Goal: Task Accomplishment & Management: Manage account settings

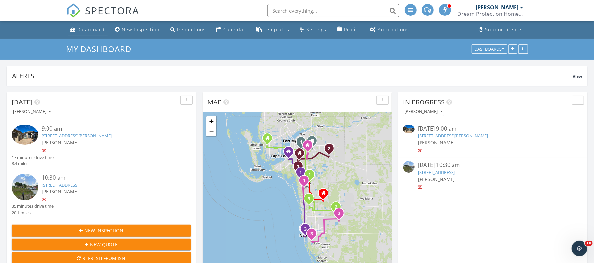
click at [90, 30] on div "Dashboard" at bounding box center [91, 29] width 27 height 6
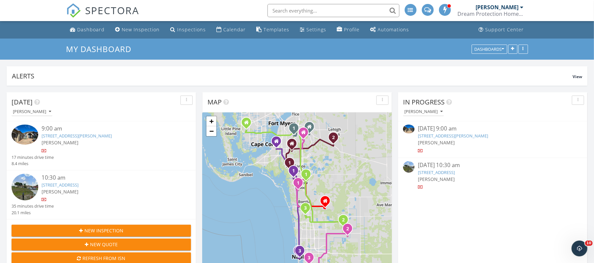
click at [459, 137] on link "6991 Lakewood Isle Dr, Fort Myers, FL 33908" at bounding box center [453, 136] width 70 height 6
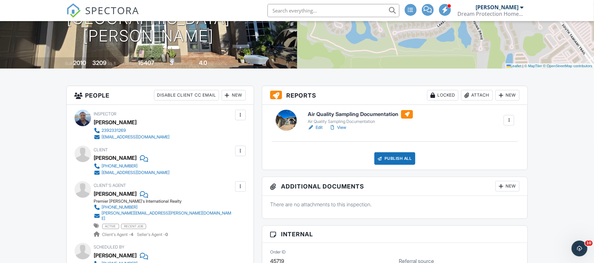
click at [346, 115] on h6 "Air Quality Sampling Documentation" at bounding box center [360, 114] width 105 height 9
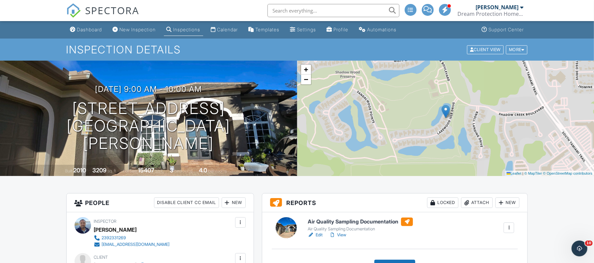
click at [479, 206] on div "Attach" at bounding box center [477, 203] width 32 height 11
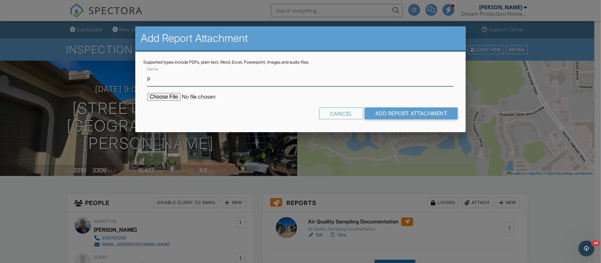
type input "PDF- AIR SAMPLING DOCS"
click at [172, 94] on input "file" at bounding box center [203, 97] width 112 height 8
type input "C:\fakepath\PDF- Air Sampling Docs -Meredith 09.29.25.pdf"
click at [407, 113] on input "Add Report Attachment" at bounding box center [411, 114] width 93 height 12
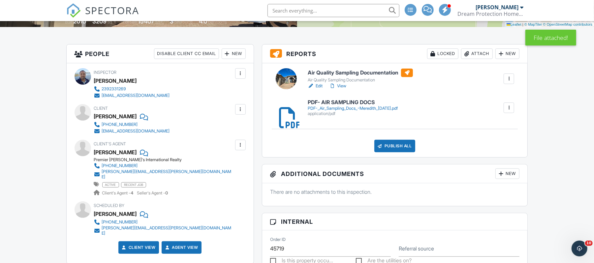
click at [377, 107] on div "PDF-_Air_Sampling_Docs_-Meredith_[DATE].pdf" at bounding box center [353, 108] width 90 height 5
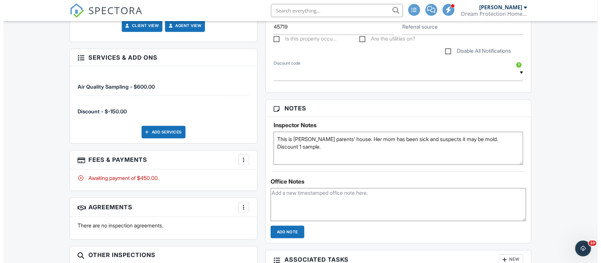
scroll to position [405, 0]
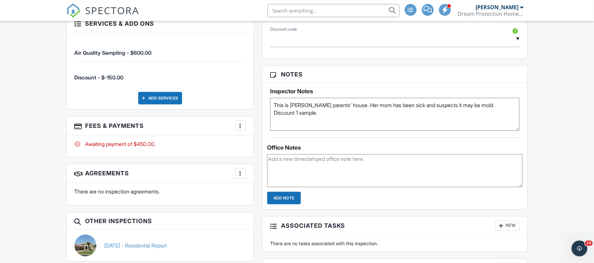
click at [242, 123] on div at bounding box center [240, 126] width 7 height 7
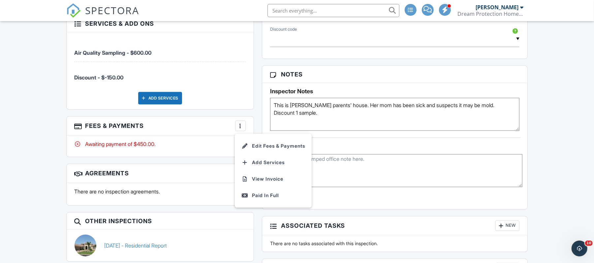
click at [269, 142] on li "Edit Fees & Payments" at bounding box center [273, 146] width 69 height 16
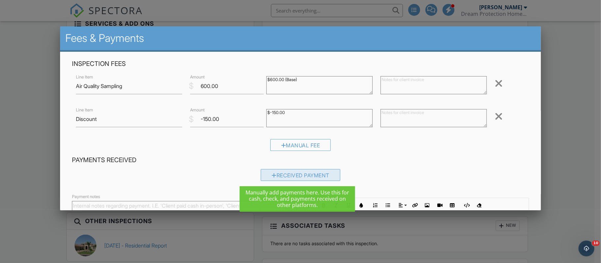
click at [298, 177] on div "Received Payment" at bounding box center [301, 175] width 80 height 12
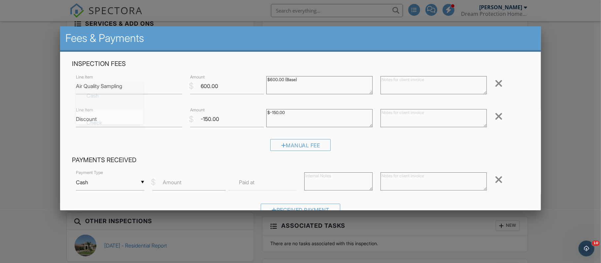
click at [137, 185] on input "Cash" at bounding box center [110, 183] width 68 height 16
click at [118, 119] on span "Check" at bounding box center [109, 123] width 57 height 16
type input "Check"
click at [175, 181] on label "Amount" at bounding box center [172, 182] width 19 height 7
click at [175, 181] on input "Amount" at bounding box center [189, 183] width 74 height 16
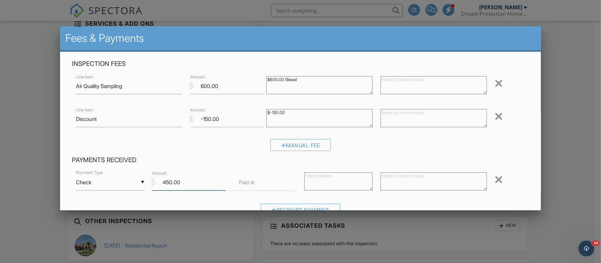
type input "450.00"
click at [329, 179] on textarea at bounding box center [338, 182] width 68 height 18
type textarea "PAID CHECK 357 $450.00"
click at [435, 186] on textarea at bounding box center [433, 182] width 106 height 18
paste textarea "PAID CHECK 357 $450.00"
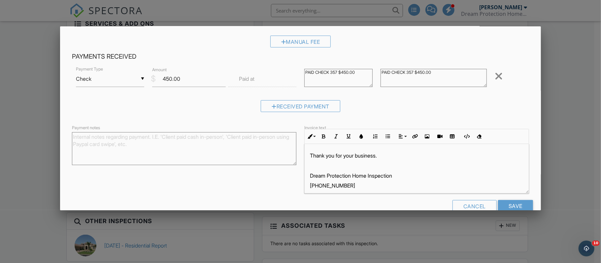
scroll to position [104, 0]
type textarea "PAID CHECK 357 $450.00"
click at [247, 140] on textarea "Payment notes" at bounding box center [184, 148] width 224 height 33
paste textarea "PAID CHECK 357 $450.00"
type textarea "PAID CHECK 357 $450.00"
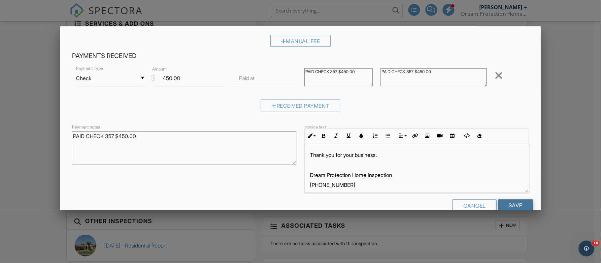
click at [518, 205] on input "Save" at bounding box center [515, 206] width 35 height 12
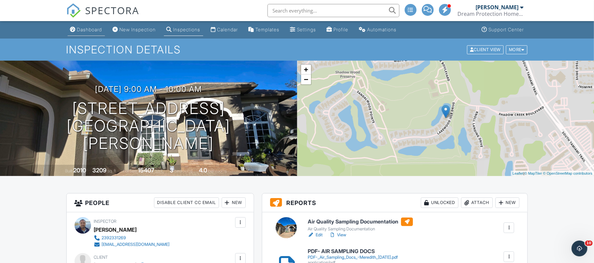
click at [91, 29] on div "Dashboard" at bounding box center [89, 30] width 25 height 6
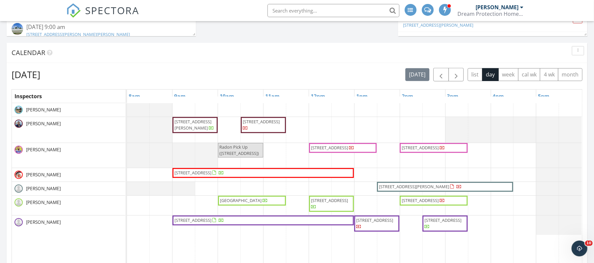
scroll to position [315, 0]
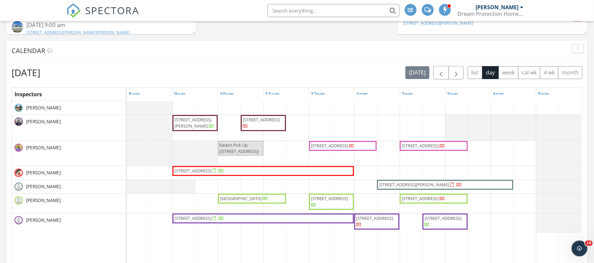
click at [186, 123] on span "6991 Lakewood Isle Dr, Fort Myers 33908" at bounding box center [193, 123] width 37 height 12
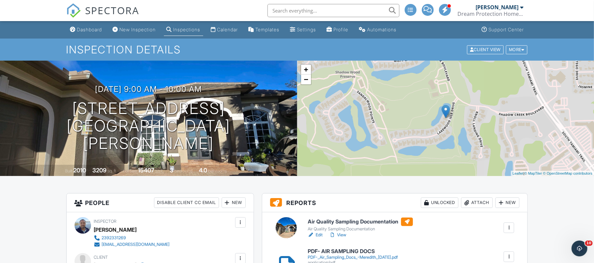
click at [94, 29] on div "Dashboard" at bounding box center [89, 30] width 25 height 6
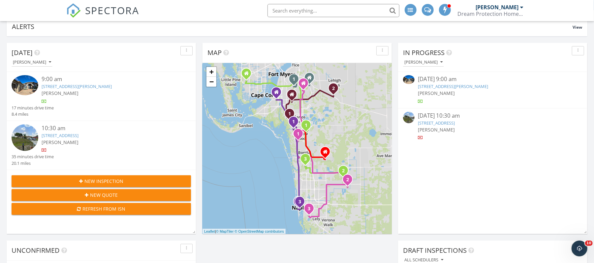
scroll to position [53, 0]
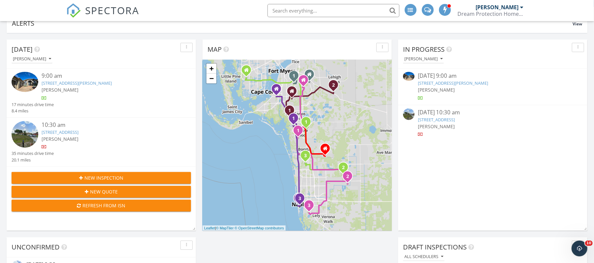
click at [455, 119] on link "[STREET_ADDRESS]" at bounding box center [436, 120] width 37 height 6
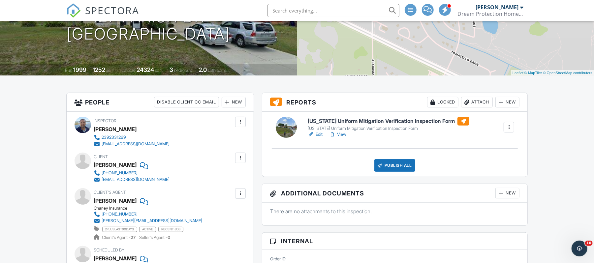
scroll to position [111, 0]
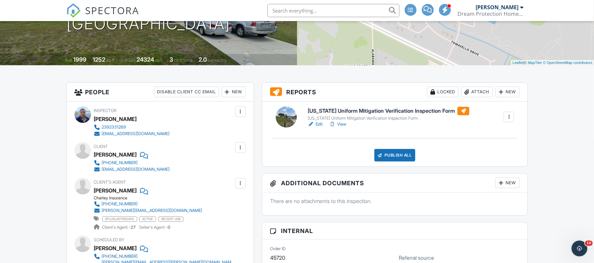
click at [383, 112] on h6 "[US_STATE] Uniform Mitigation Verification Inspection Form" at bounding box center [389, 111] width 162 height 9
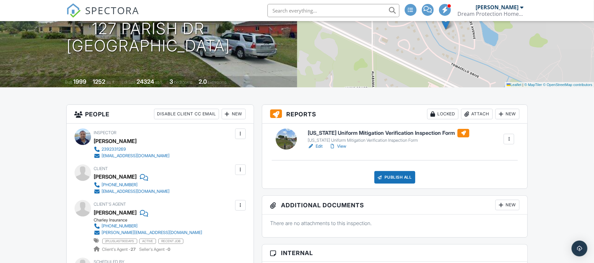
scroll to position [141, 0]
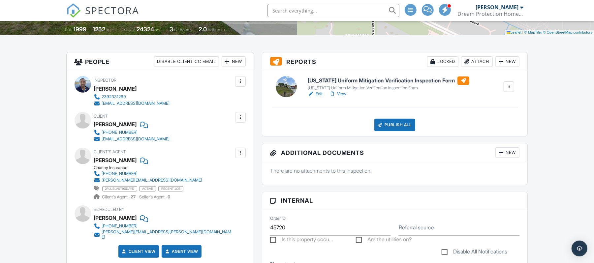
drag, startPoint x: 597, startPoint y: 36, endPoint x: 601, endPoint y: 67, distance: 30.9
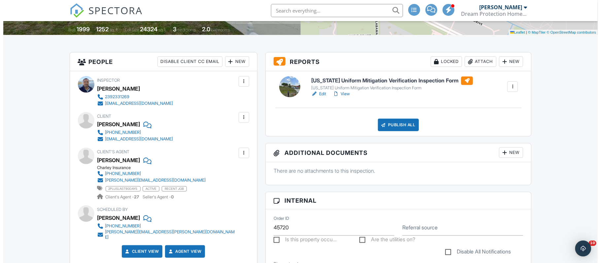
scroll to position [0, 0]
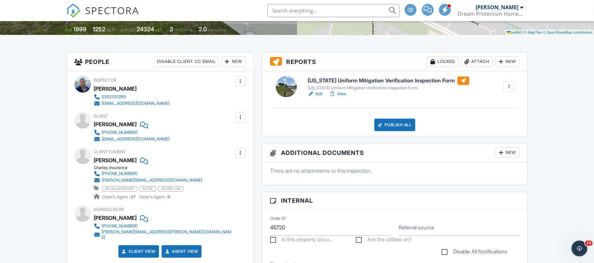
click at [480, 62] on div "Attach" at bounding box center [477, 61] width 32 height 11
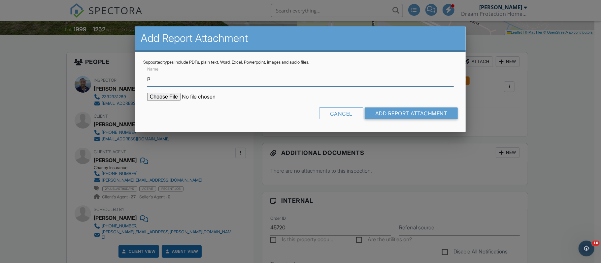
type input "PDF- WIND MITIGATION"
click at [163, 96] on input "file" at bounding box center [203, 97] width 112 height 8
type input "C:\fakepath\PDF- W.S. Vera 09.29.25.pdf"
click at [398, 113] on input "Add Report Attachment" at bounding box center [411, 114] width 93 height 12
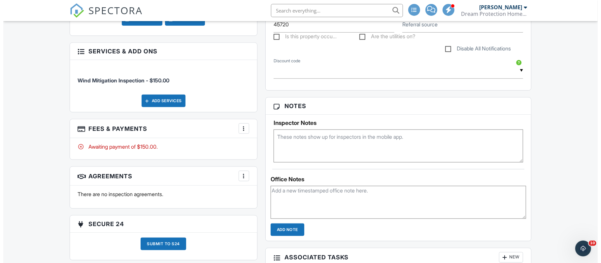
scroll to position [376, 0]
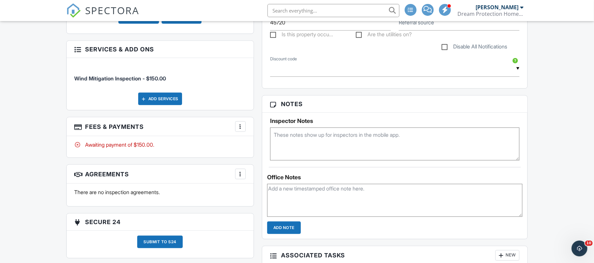
click at [240, 125] on div at bounding box center [240, 126] width 7 height 7
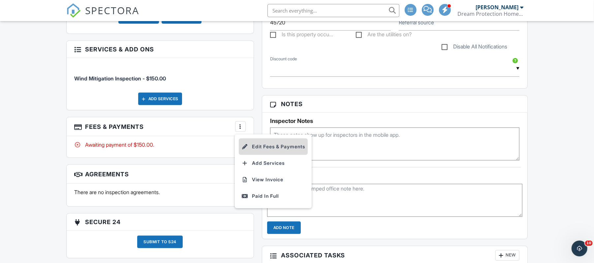
click at [276, 144] on li "Edit Fees & Payments" at bounding box center [273, 147] width 69 height 16
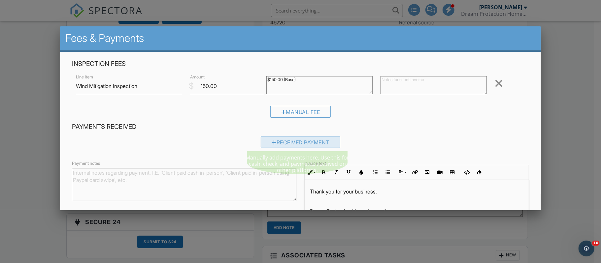
click at [310, 143] on div "Received Payment" at bounding box center [301, 142] width 80 height 12
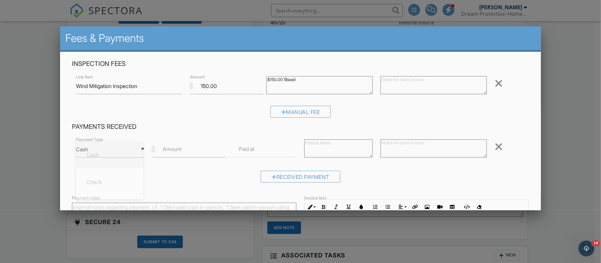
click at [115, 152] on div "▼ Cash Cash Check On-Site Card Other Cash Check On-Site Card Other" at bounding box center [110, 150] width 68 height 16
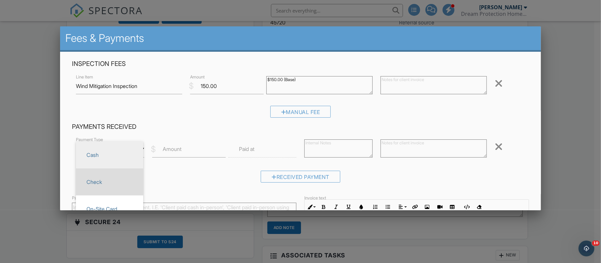
click at [115, 181] on span "Check" at bounding box center [109, 182] width 57 height 16
type input "Check"
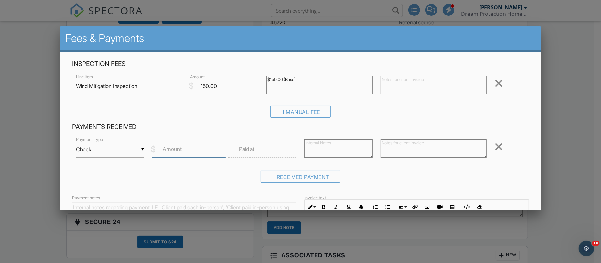
click at [184, 150] on input "Amount" at bounding box center [189, 150] width 74 height 16
type input "150.00"
click at [320, 150] on textarea at bounding box center [338, 149] width 68 height 18
type textarea "PAID CHECK 447 $150.00"
click at [415, 153] on textarea at bounding box center [433, 149] width 106 height 18
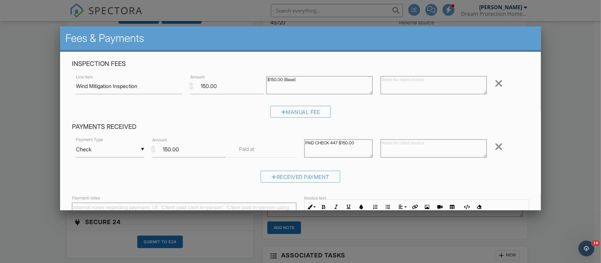
paste textarea "PAID CHECK 357 $450.00"
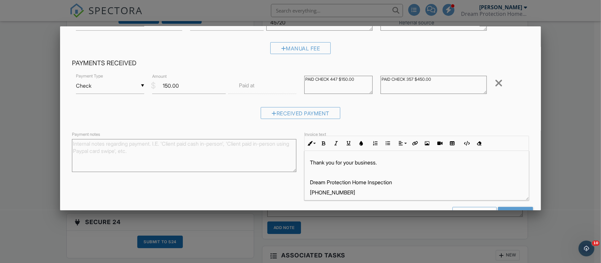
scroll to position [65, 0]
type textarea "PAID CHECK 357 $450.00"
click at [254, 159] on textarea "Payment notes" at bounding box center [184, 154] width 224 height 33
paste textarea "PAID CHECK 357 $450.00"
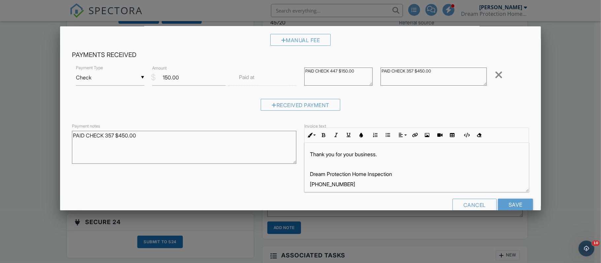
scroll to position [85, 0]
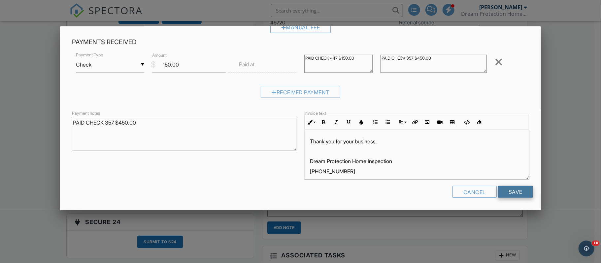
type textarea "PAID CHECK 357 $450.00"
click at [515, 190] on input "Save" at bounding box center [515, 192] width 35 height 12
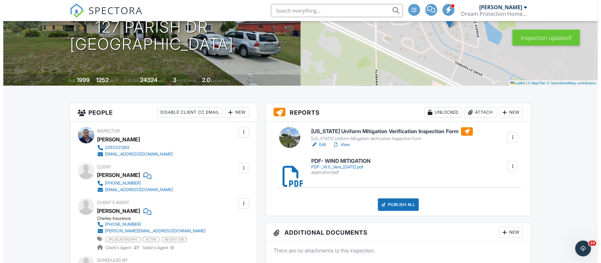
scroll to position [89, 0]
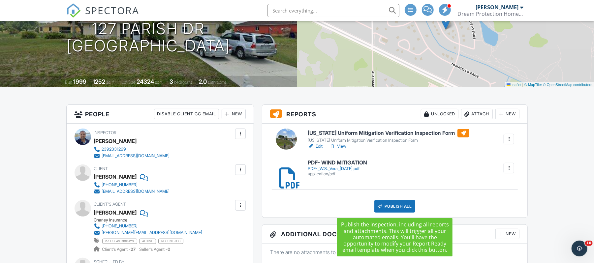
click at [391, 206] on div "Publish All" at bounding box center [395, 206] width 41 height 13
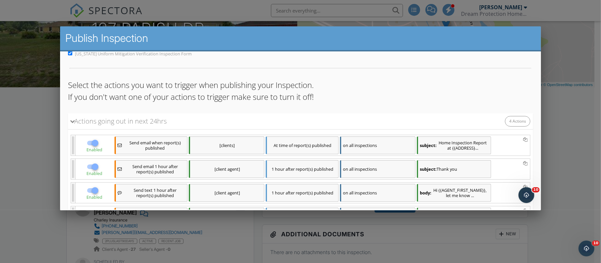
scroll to position [87, 0]
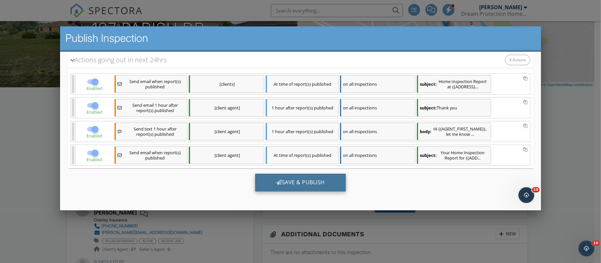
click at [322, 185] on div "Save & Publish" at bounding box center [300, 183] width 91 height 18
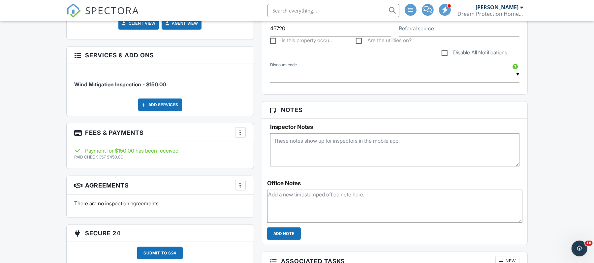
scroll to position [403, 0]
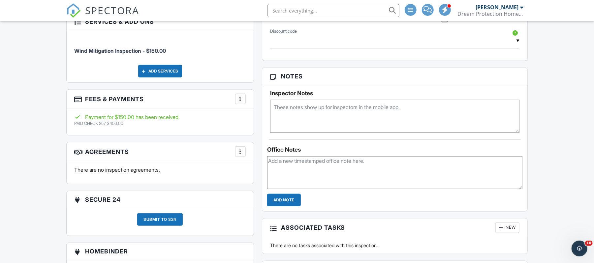
click at [240, 96] on div at bounding box center [240, 99] width 7 height 7
click at [273, 149] on li "View Invoice" at bounding box center [273, 152] width 69 height 16
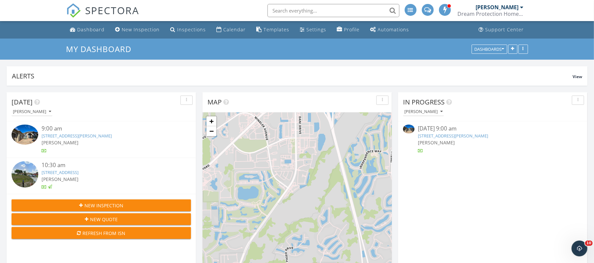
scroll to position [614, 608]
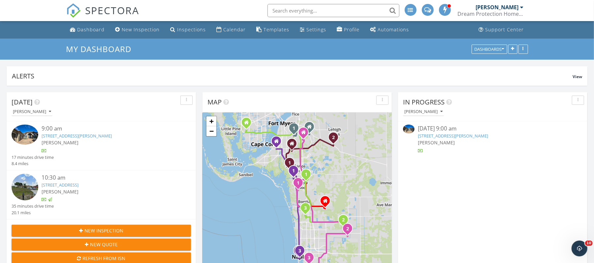
click at [435, 132] on div "[DATE] 9:00 am" at bounding box center [492, 129] width 149 height 8
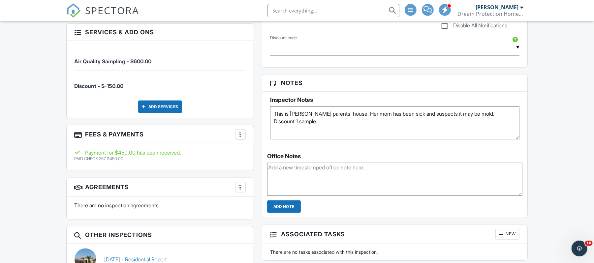
click at [241, 131] on div at bounding box center [240, 134] width 7 height 7
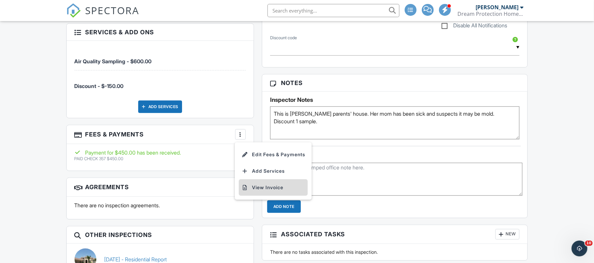
click at [279, 182] on li "View Invoice" at bounding box center [273, 188] width 69 height 16
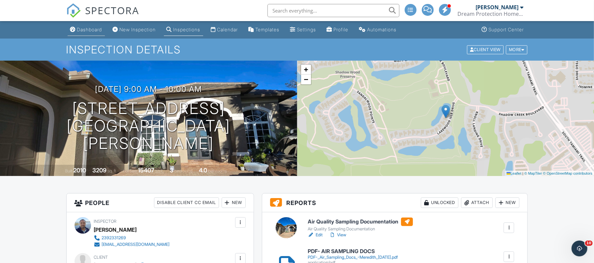
click at [91, 30] on div "Dashboard" at bounding box center [89, 30] width 25 height 6
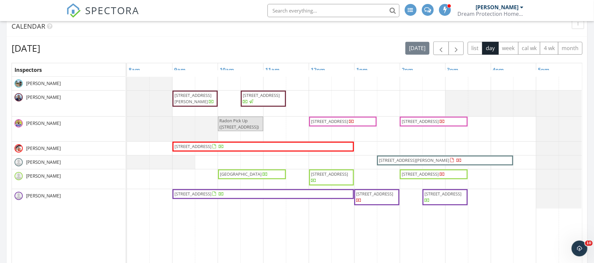
scroll to position [342, 0]
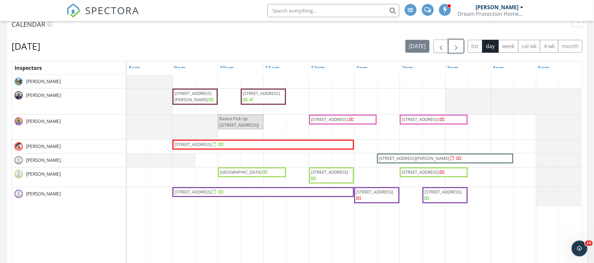
click at [454, 44] on span "button" at bounding box center [456, 47] width 8 height 8
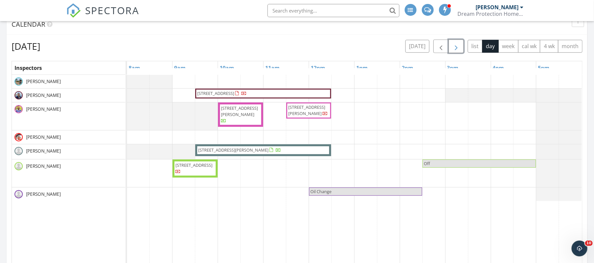
click at [455, 48] on span "button" at bounding box center [456, 47] width 8 height 8
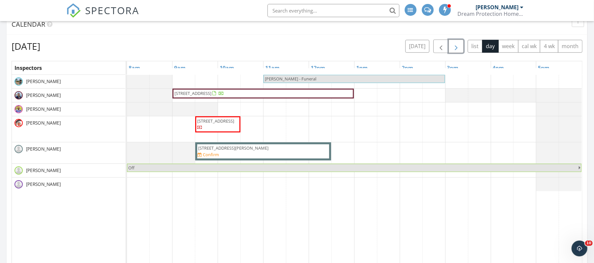
click at [453, 48] on span "button" at bounding box center [456, 47] width 8 height 8
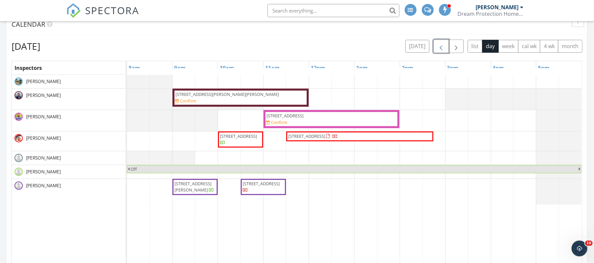
click at [437, 49] on span "button" at bounding box center [441, 47] width 8 height 8
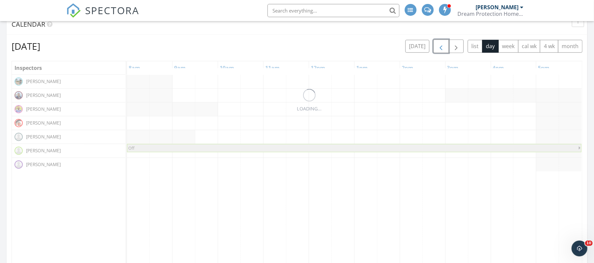
click at [437, 49] on span "button" at bounding box center [441, 47] width 8 height 8
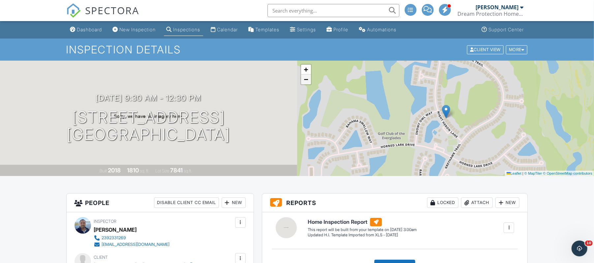
click at [310, 79] on link "−" at bounding box center [306, 80] width 10 height 10
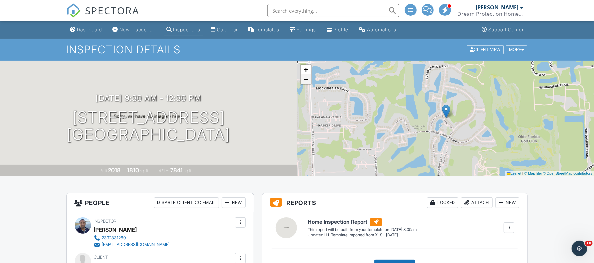
click at [310, 79] on link "−" at bounding box center [306, 80] width 10 height 10
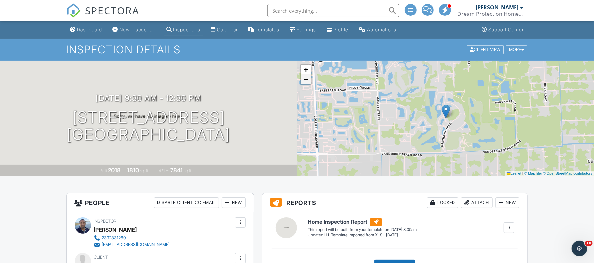
click at [310, 80] on link "−" at bounding box center [306, 80] width 10 height 10
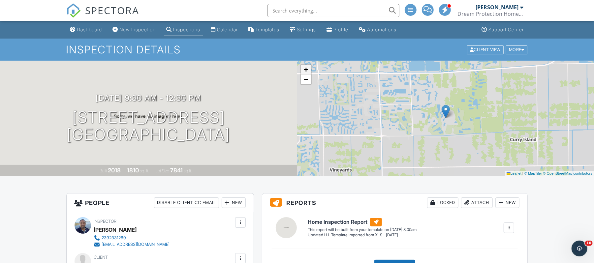
click at [305, 70] on span "+" at bounding box center [306, 69] width 4 height 8
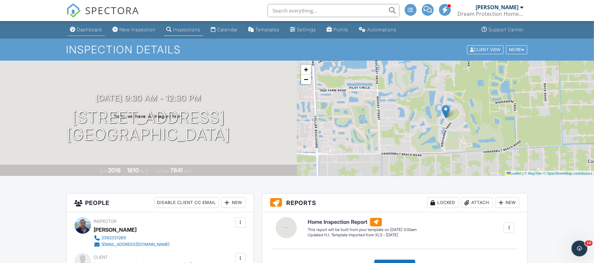
click at [99, 28] on div "Dashboard" at bounding box center [89, 30] width 25 height 6
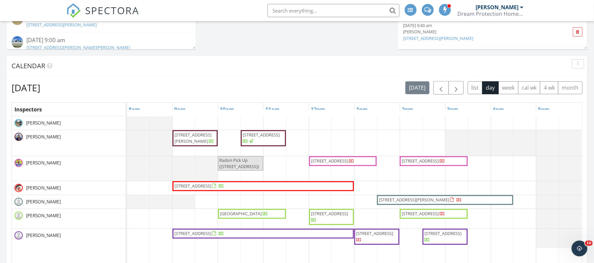
scroll to position [304, 0]
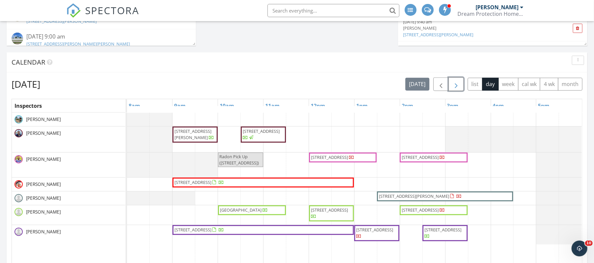
click at [454, 86] on span "button" at bounding box center [456, 85] width 8 height 8
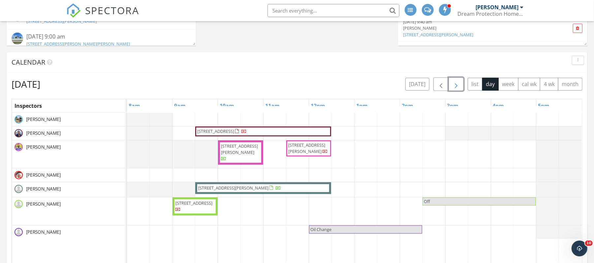
click at [458, 87] on span "button" at bounding box center [456, 85] width 8 height 8
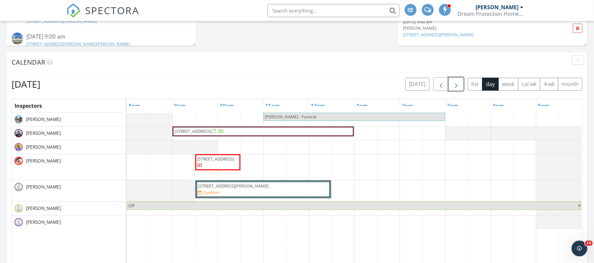
click at [456, 82] on span "button" at bounding box center [456, 85] width 8 height 8
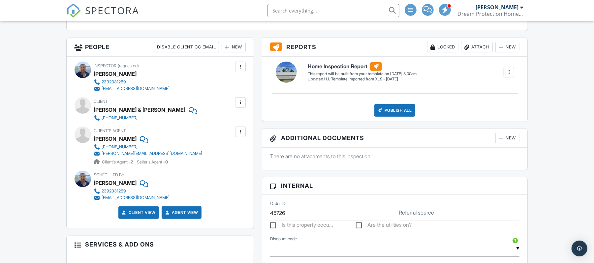
click at [240, 103] on div at bounding box center [240, 102] width 7 height 7
click at [227, 124] on li "Edit" at bounding box center [225, 123] width 34 height 16
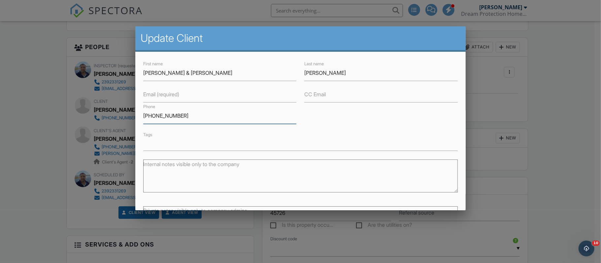
click at [207, 115] on input "518-796-2331" at bounding box center [219, 116] width 153 height 16
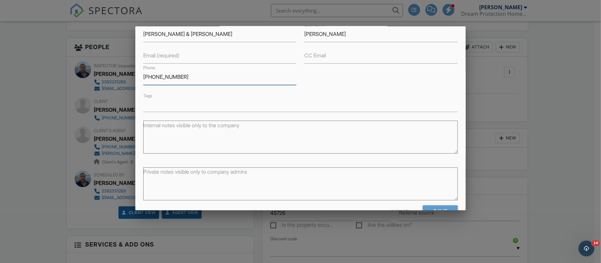
scroll to position [59, 0]
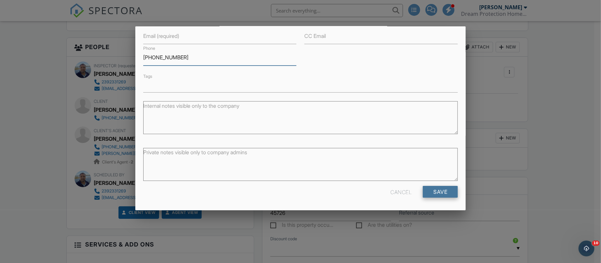
type input "[PHONE_NUMBER]"
click at [440, 189] on input "Save" at bounding box center [440, 192] width 35 height 12
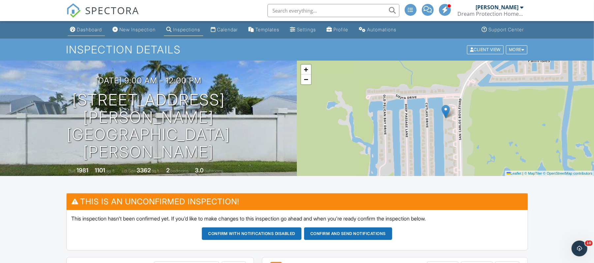
click at [91, 30] on div "Dashboard" at bounding box center [89, 30] width 25 height 6
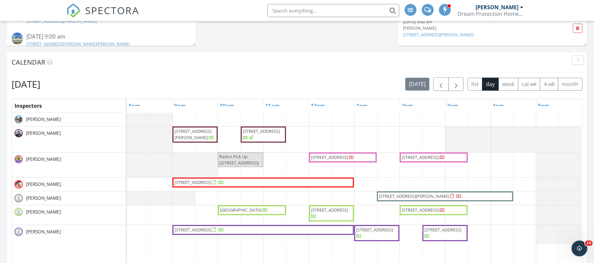
scroll to position [313, 0]
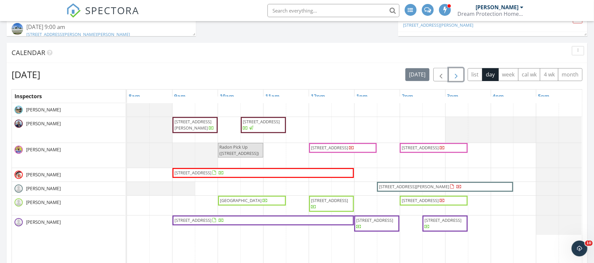
click at [454, 76] on span "button" at bounding box center [456, 75] width 8 height 8
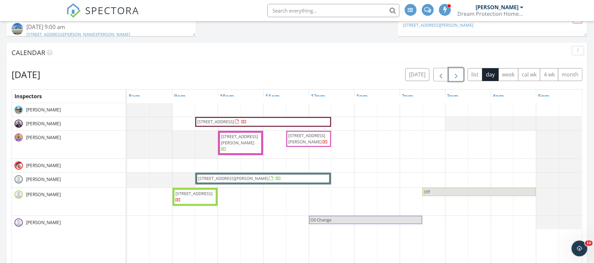
click at [454, 76] on span "button" at bounding box center [456, 75] width 8 height 8
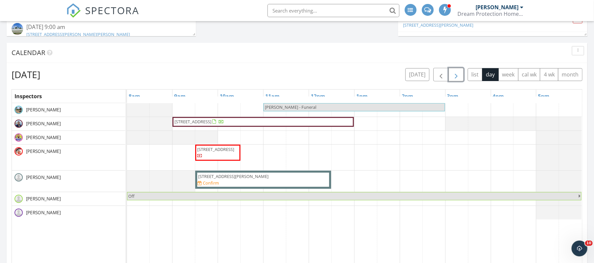
click at [454, 76] on span "button" at bounding box center [456, 75] width 8 height 8
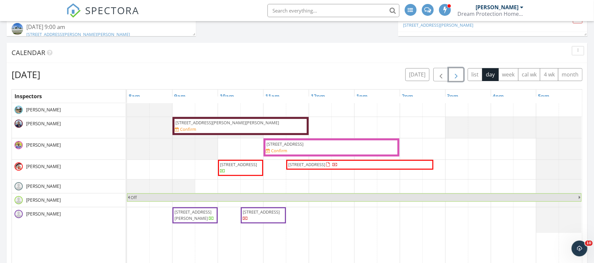
click at [454, 76] on span "button" at bounding box center [456, 75] width 8 height 8
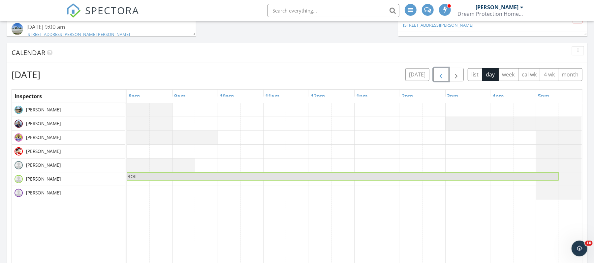
click at [437, 74] on span "button" at bounding box center [441, 75] width 8 height 8
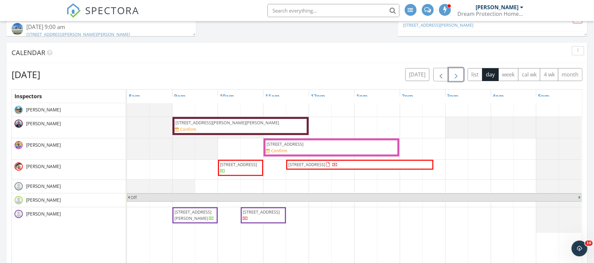
click at [457, 73] on span "button" at bounding box center [456, 75] width 8 height 8
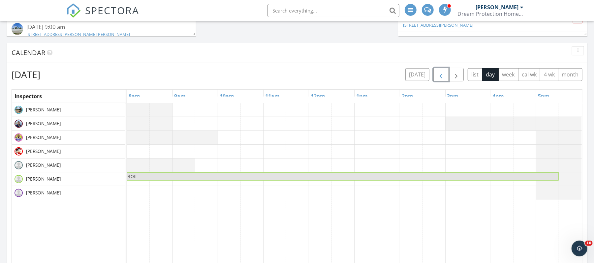
click at [440, 75] on span "button" at bounding box center [441, 75] width 8 height 8
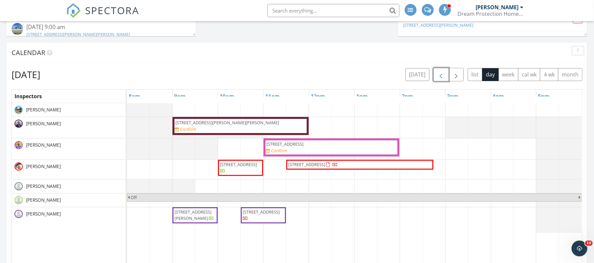
click at [440, 75] on span "button" at bounding box center [441, 75] width 8 height 8
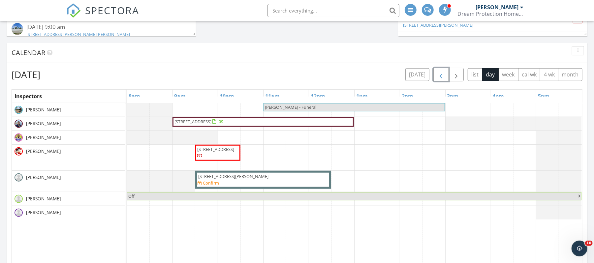
click at [437, 76] on span "button" at bounding box center [441, 75] width 8 height 8
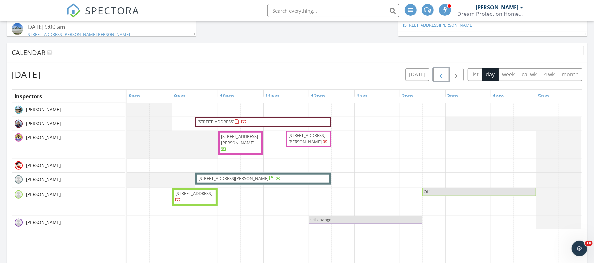
click at [440, 76] on span "button" at bounding box center [441, 75] width 8 height 8
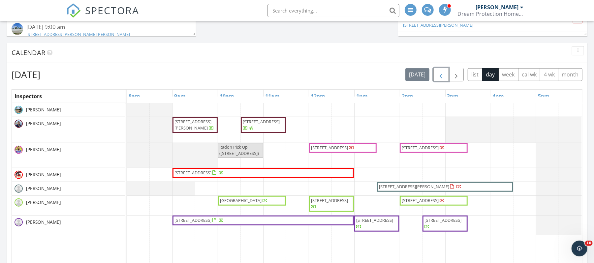
click at [440, 72] on span "button" at bounding box center [441, 75] width 8 height 8
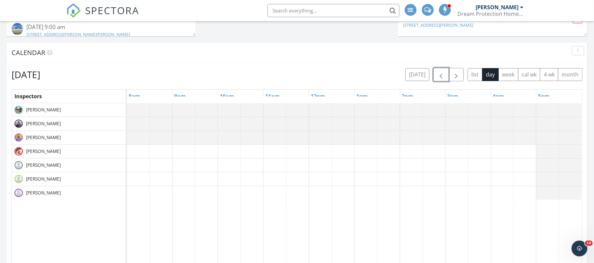
click at [440, 72] on span "button" at bounding box center [441, 75] width 8 height 8
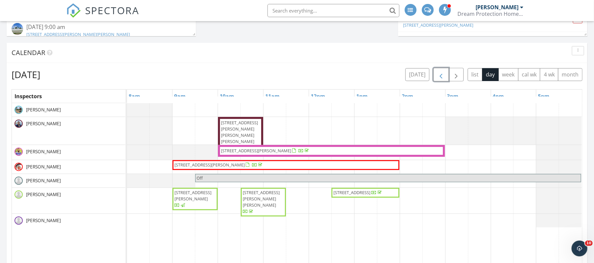
click at [384, 196] on span "2240 Oleander St, Saint James City 33956" at bounding box center [358, 193] width 51 height 7
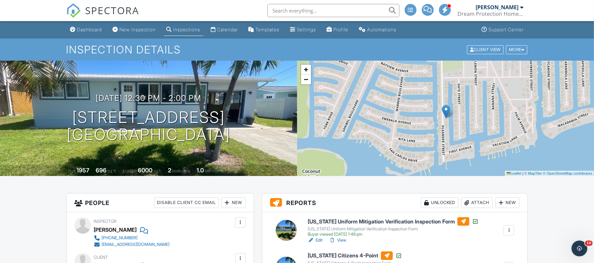
drag, startPoint x: 600, startPoint y: 34, endPoint x: 557, endPoint y: 16, distance: 46.1
